Goal: Find specific page/section: Find specific page/section

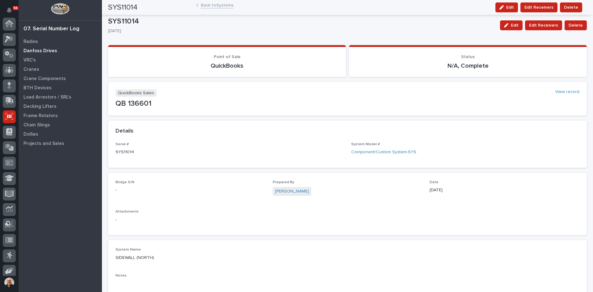
scroll to position [51, 0]
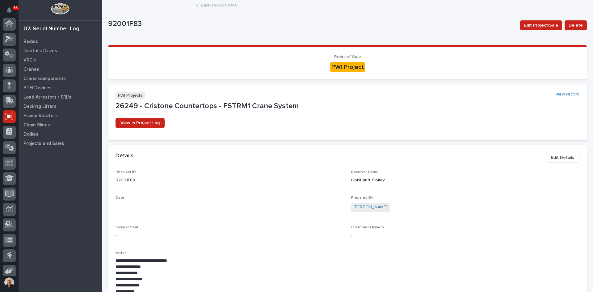
scroll to position [51, 0]
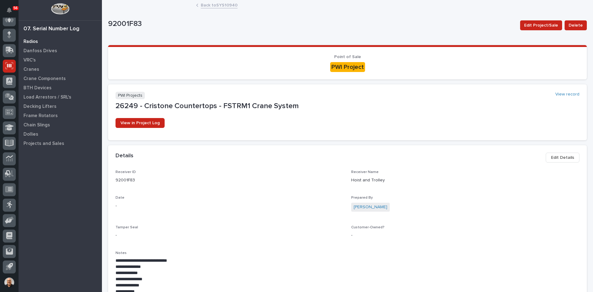
click at [28, 41] on p "Radios" at bounding box center [30, 42] width 15 height 6
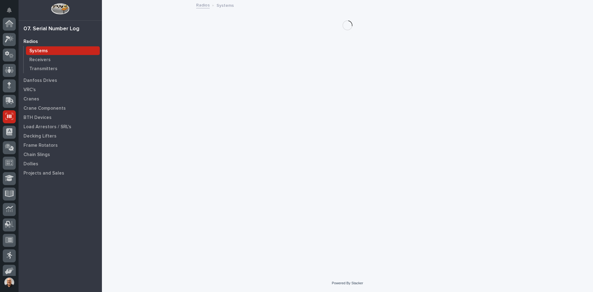
scroll to position [51, 0]
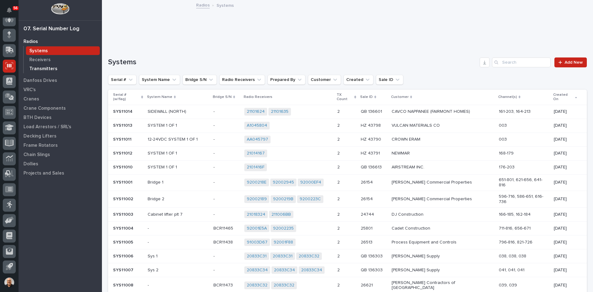
click at [46, 69] on p "Transmitters" at bounding box center [43, 69] width 28 height 6
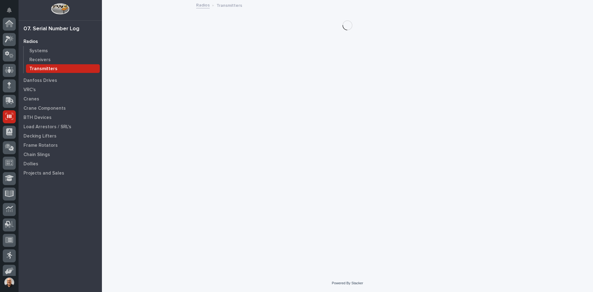
scroll to position [51, 0]
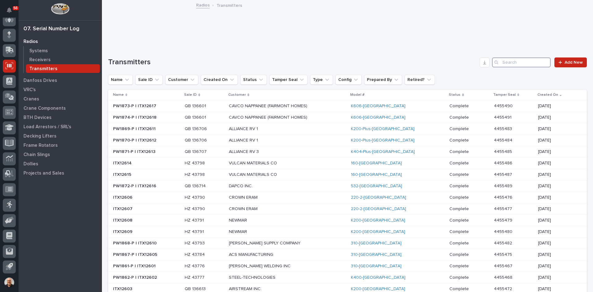
click at [505, 61] on input "Search" at bounding box center [521, 62] width 59 height 10
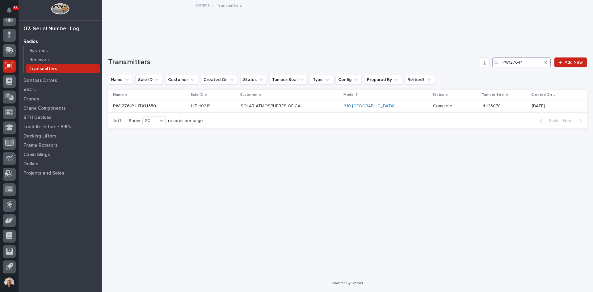
type input "PW1276-P"
click at [339, 107] on p "SOLAR ATMOSPHERES OF CA" at bounding box center [289, 105] width 99 height 5
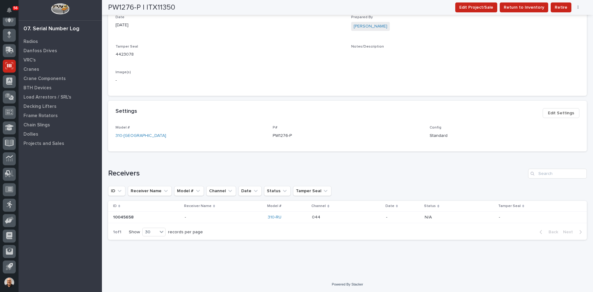
scroll to position [195, 0]
